Goal: Task Accomplishment & Management: Manage account settings

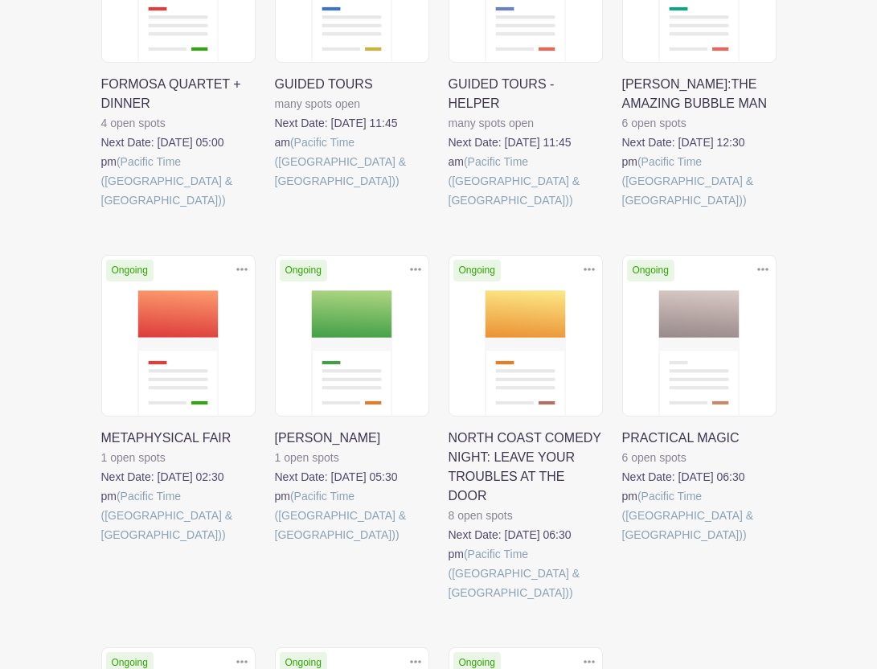
scroll to position [907, 0]
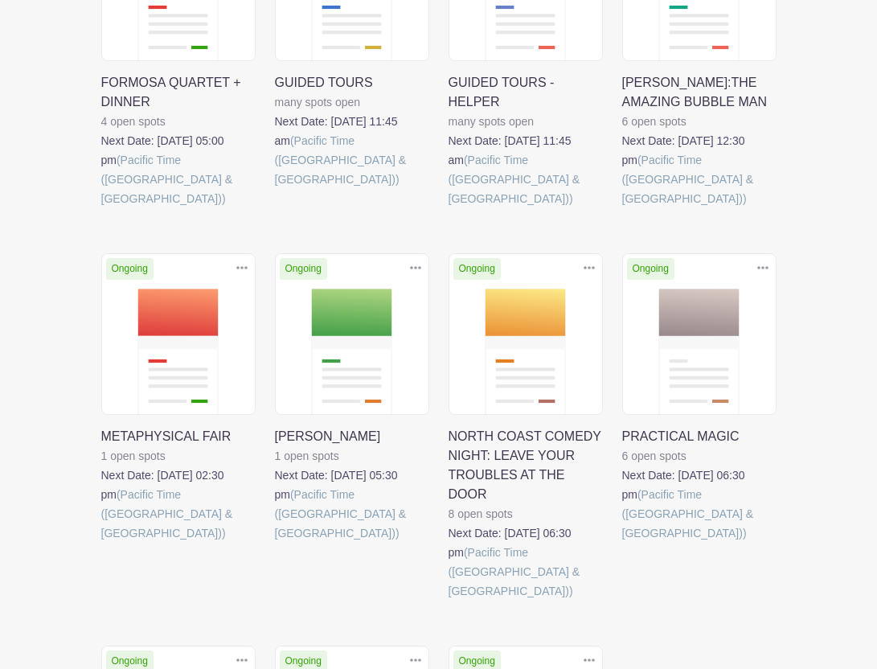
click at [275, 543] on link at bounding box center [275, 543] width 0 height 0
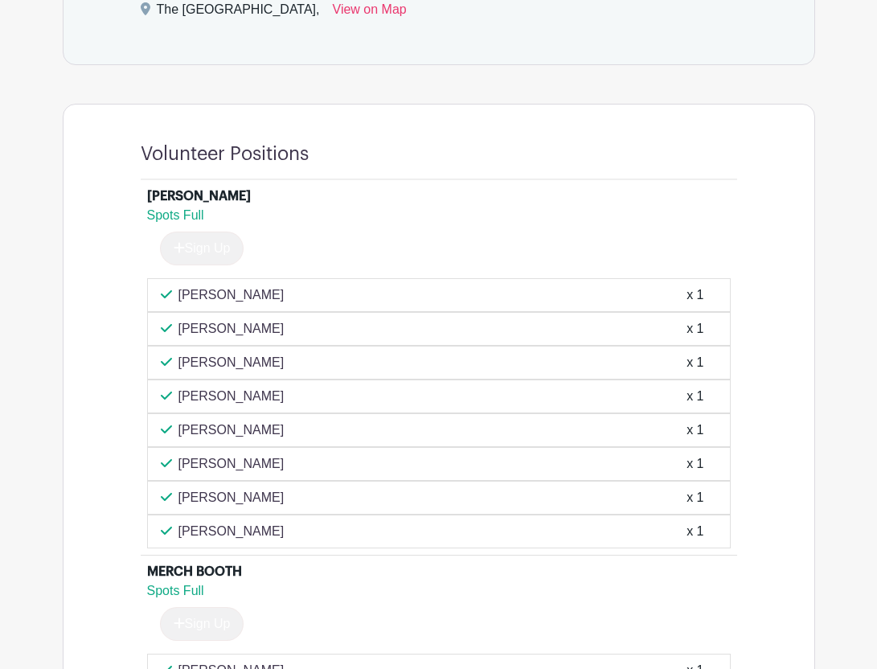
scroll to position [1070, 0]
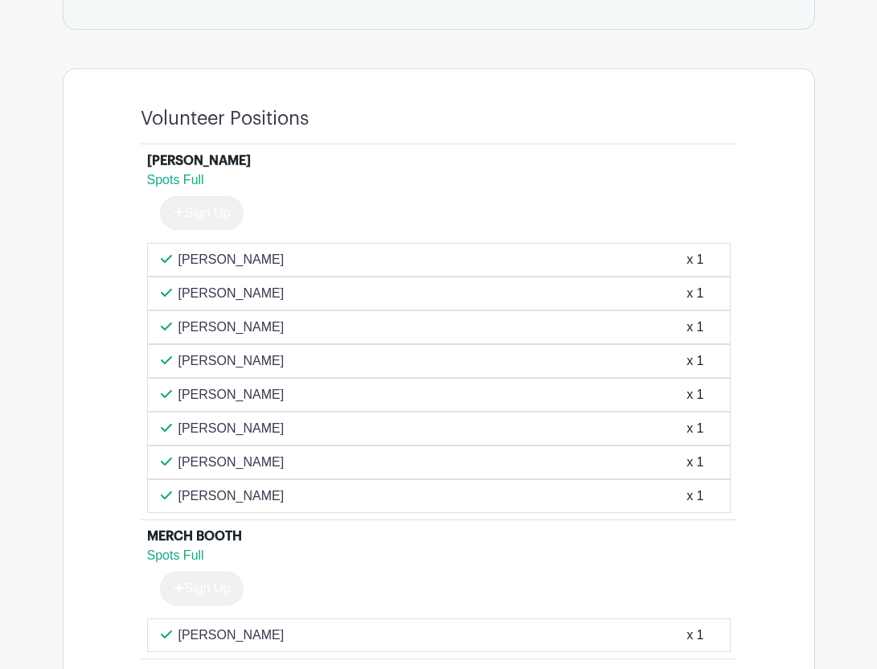
click at [690, 330] on div "x 1" at bounding box center [695, 327] width 17 height 19
click at [274, 327] on div "[PERSON_NAME] x 1" at bounding box center [439, 327] width 557 height 19
click at [231, 330] on p "[PERSON_NAME]" at bounding box center [232, 327] width 106 height 19
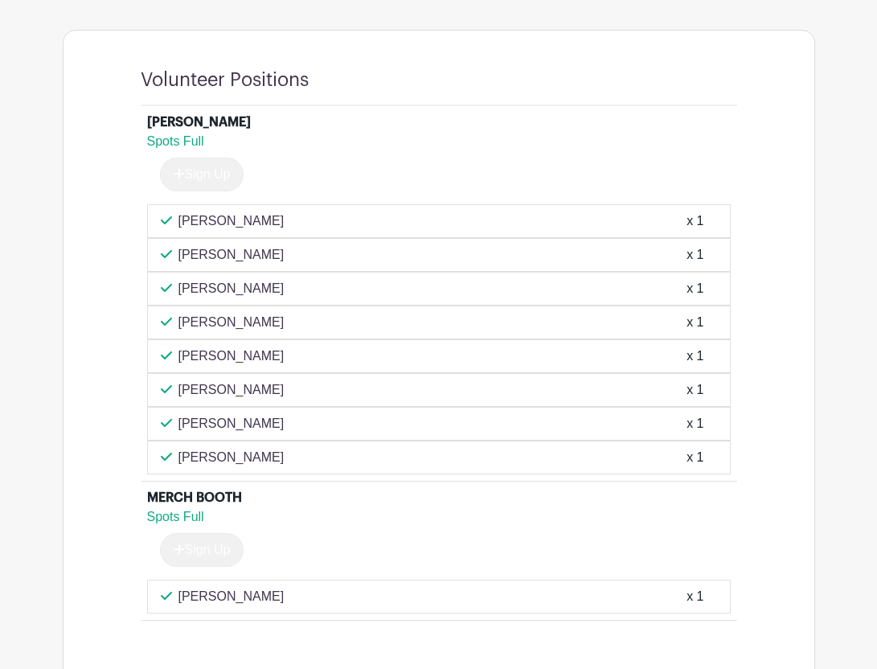
scroll to position [1114, 0]
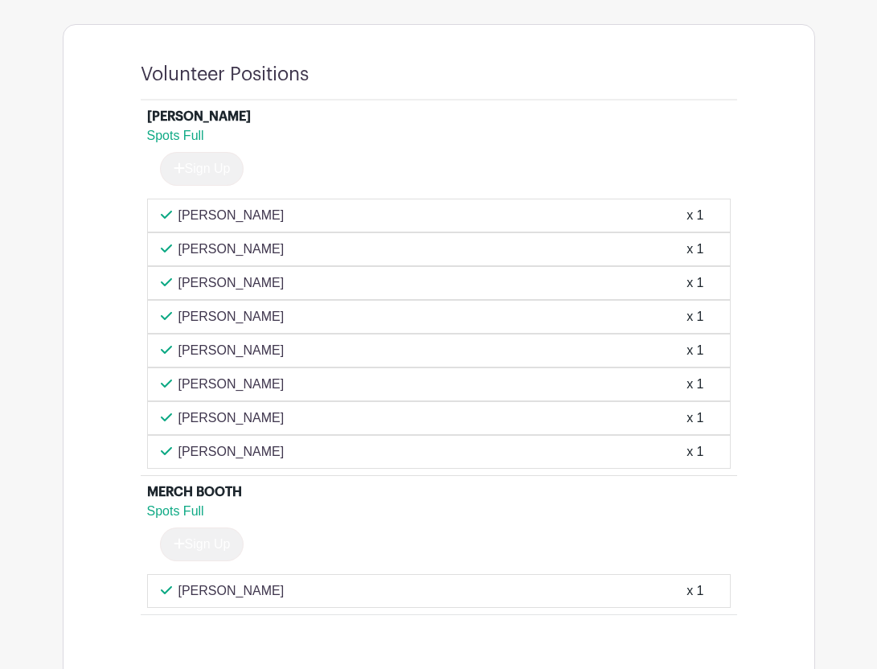
click at [165, 281] on icon at bounding box center [166, 282] width 11 height 13
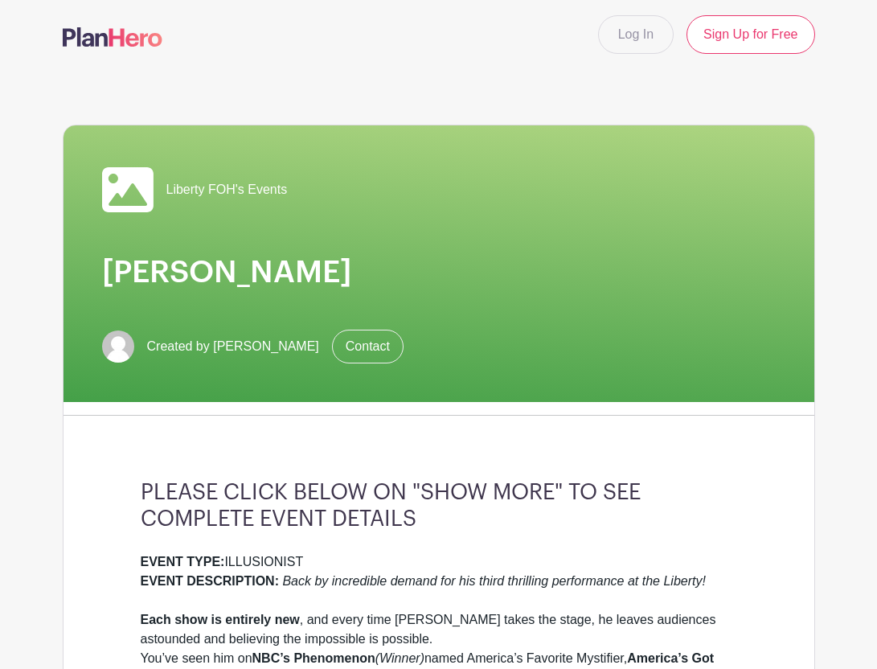
scroll to position [0, 0]
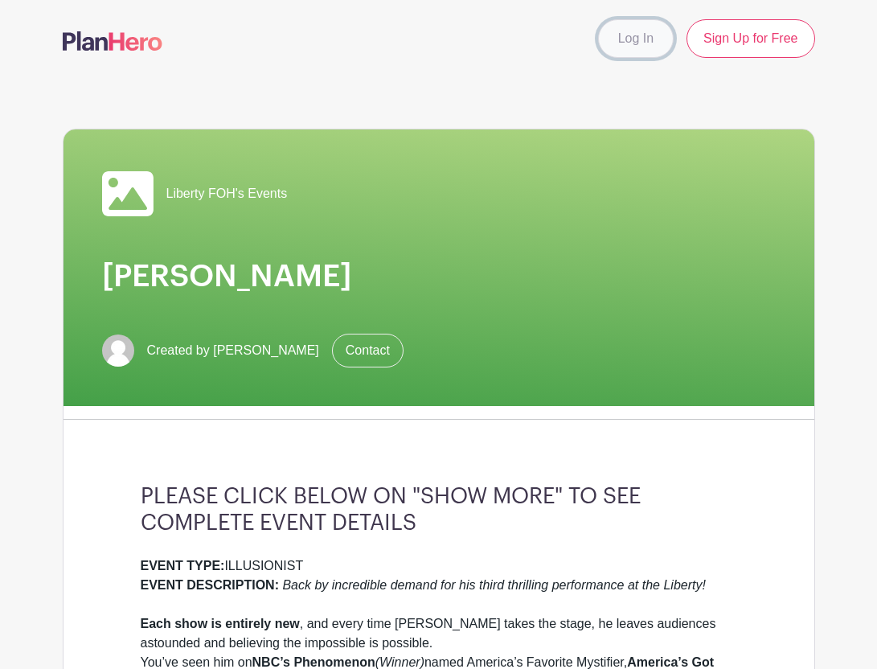
click at [646, 44] on link "Log In" at bounding box center [636, 38] width 76 height 39
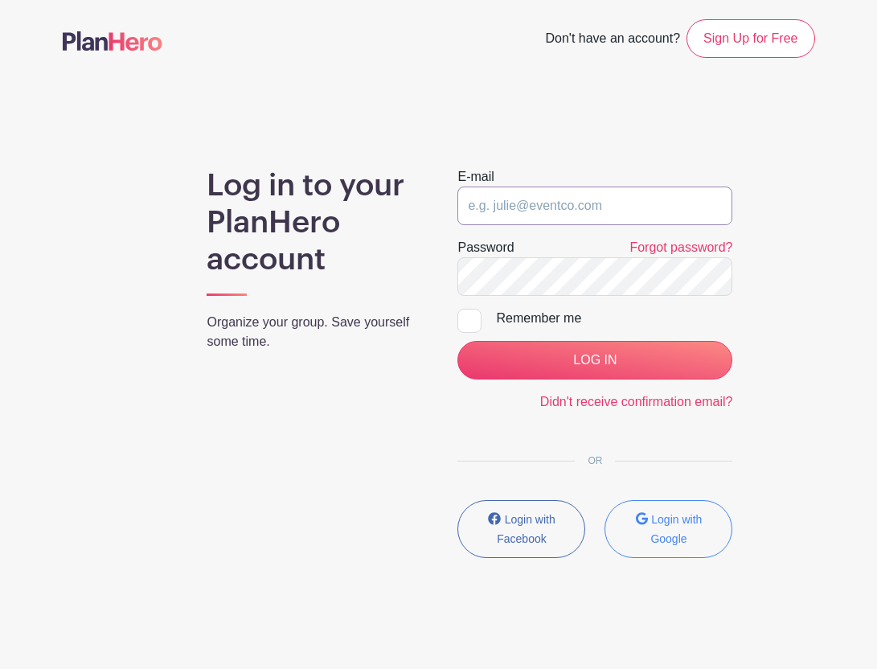
type input "[EMAIL_ADDRESS][DOMAIN_NAME]"
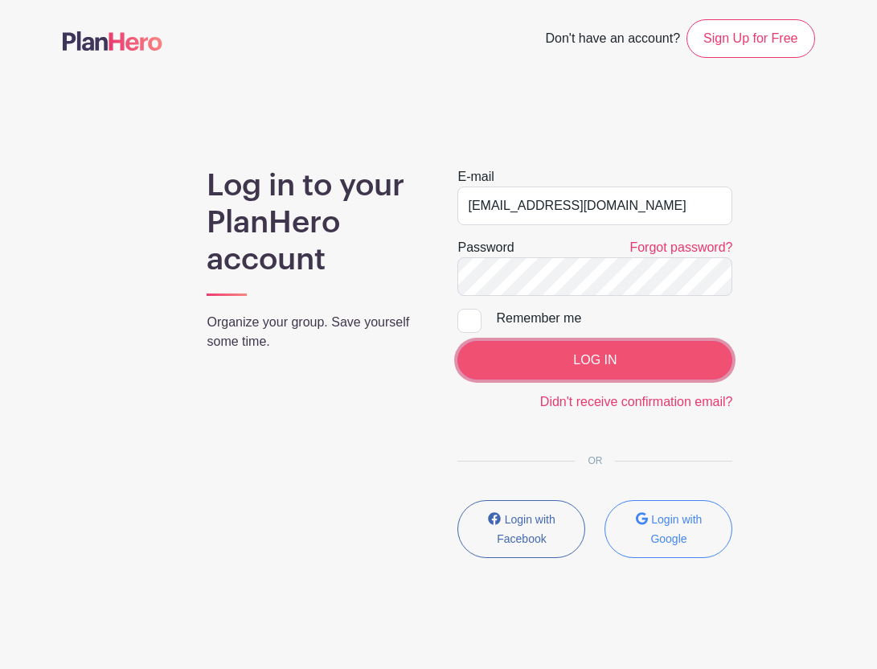
click at [555, 368] on input "LOG IN" at bounding box center [595, 360] width 275 height 39
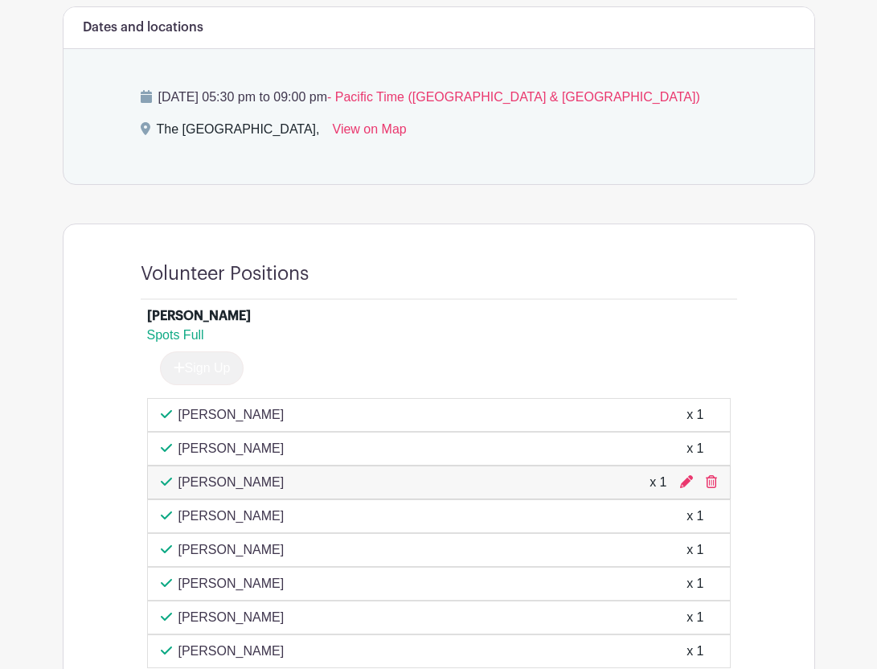
scroll to position [896, 0]
click at [710, 483] on icon at bounding box center [711, 481] width 11 height 13
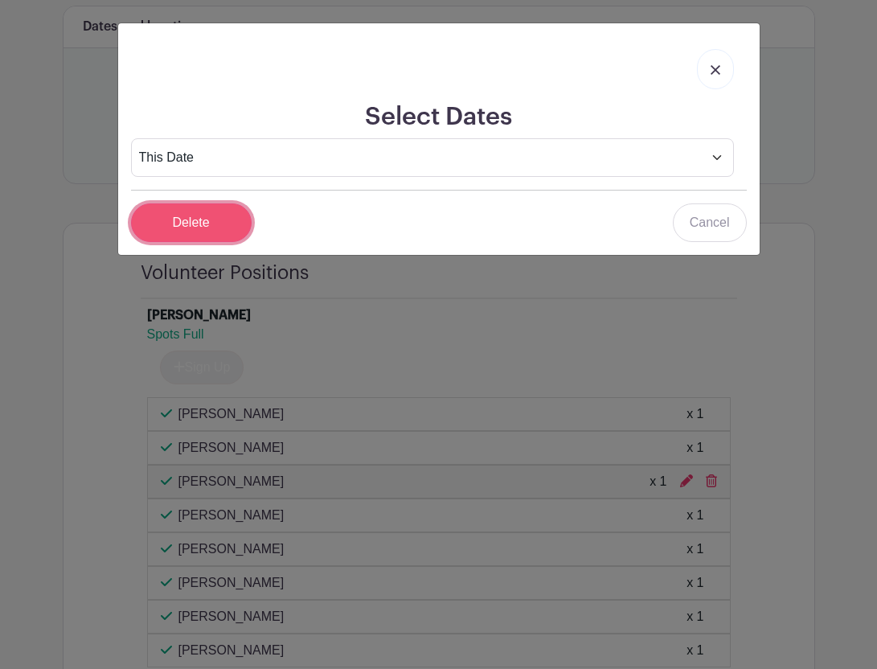
click at [225, 220] on input "Delete" at bounding box center [191, 222] width 121 height 39
